Goal: Find specific page/section: Find specific page/section

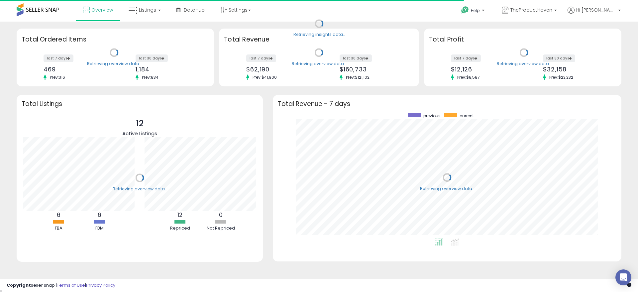
scroll to position [126, 335]
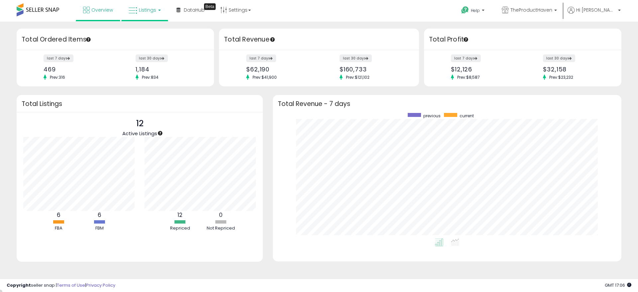
click at [145, 15] on link "Listings" at bounding box center [145, 10] width 42 height 20
click at [137, 57] on icon at bounding box center [150, 58] width 35 height 10
